Goal: Navigation & Orientation: Find specific page/section

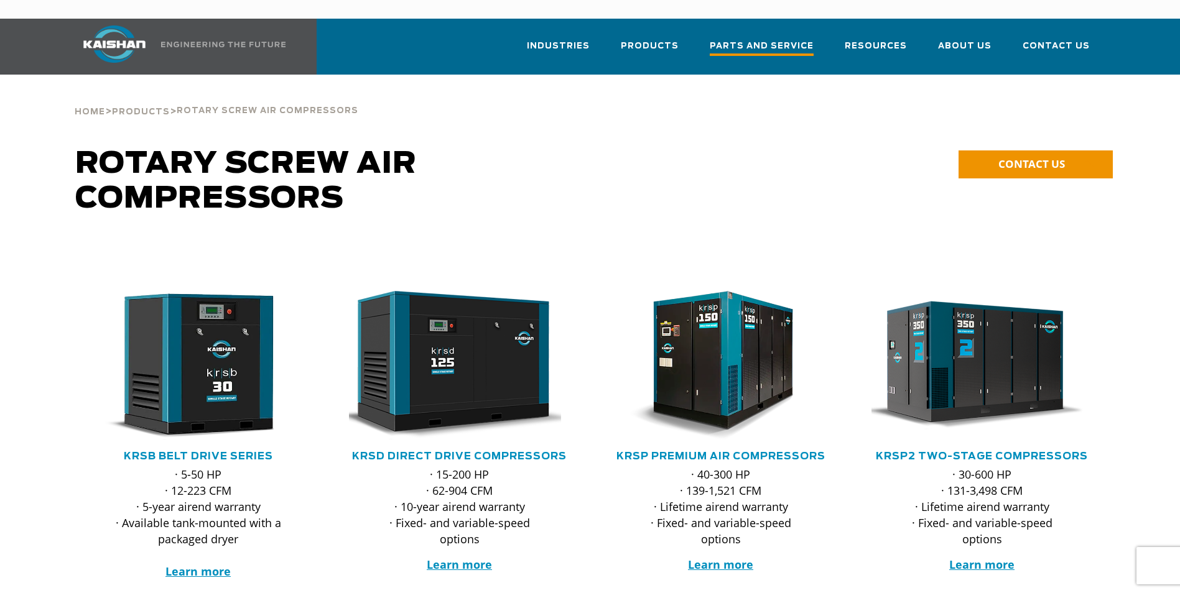
click at [748, 39] on span "Parts and Service" at bounding box center [762, 47] width 104 height 17
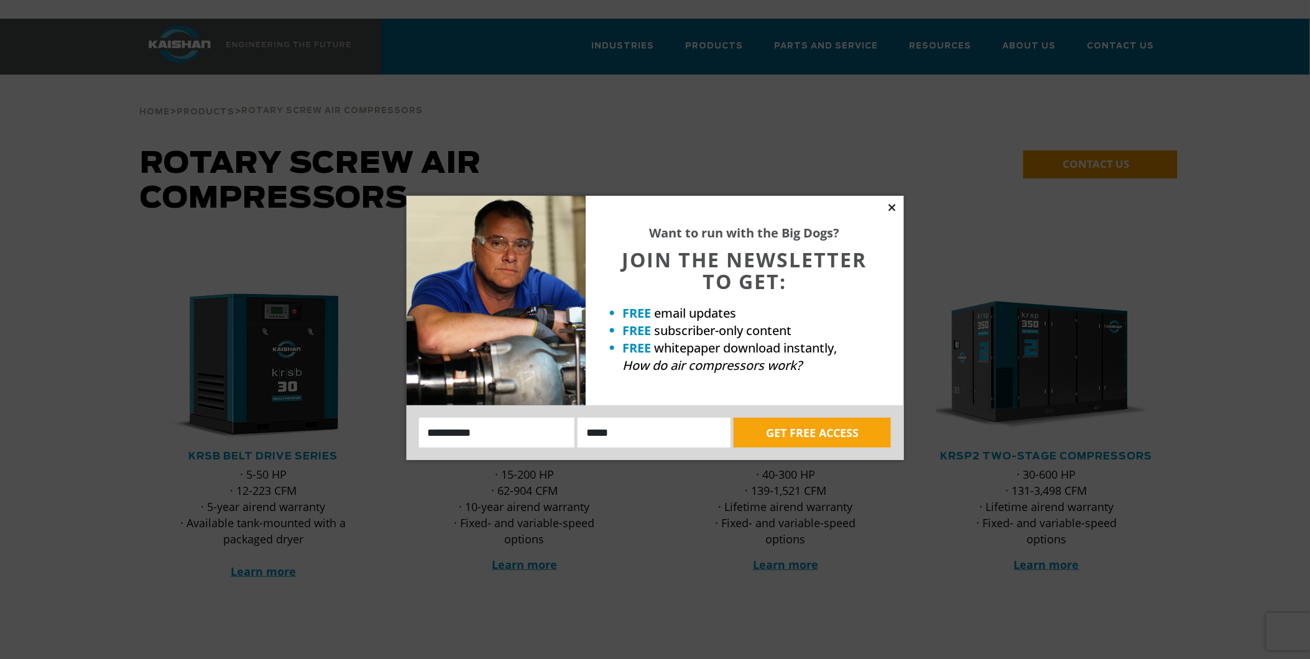
click at [894, 206] on icon at bounding box center [892, 207] width 7 height 7
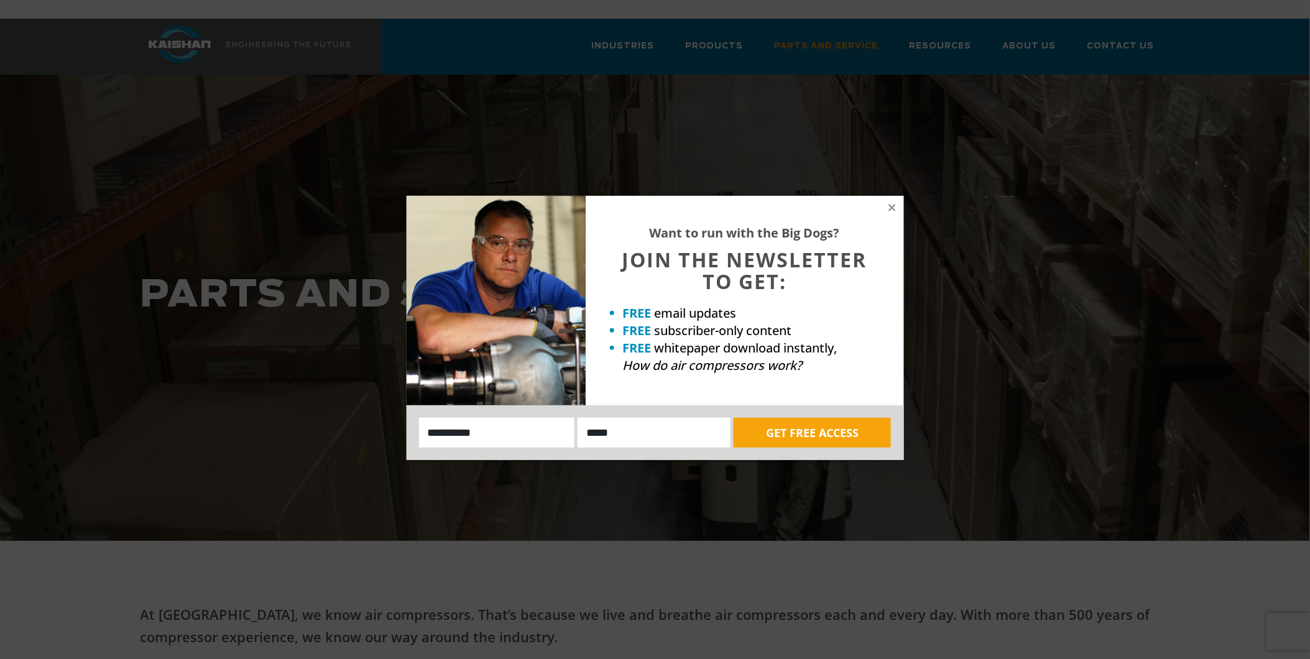
click at [884, 205] on div "Want to run with the Big Dogs? JOIN THE NEWSLETTER TO GET: FREE email updates F…" at bounding box center [745, 301] width 318 height 210
click at [890, 204] on icon at bounding box center [892, 207] width 11 height 11
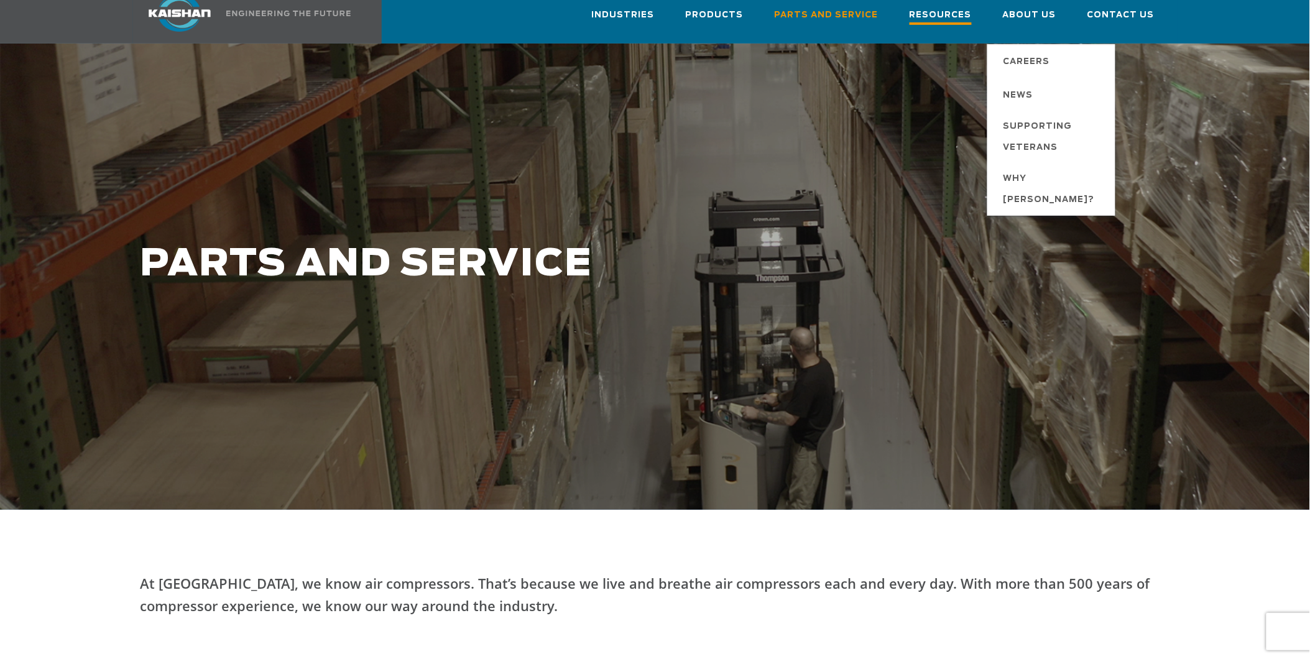
scroll to position [34, 0]
